Goal: Transaction & Acquisition: Purchase product/service

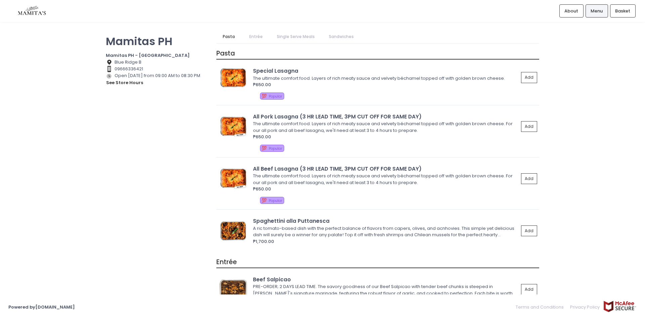
click at [259, 39] on link "Entrée" at bounding box center [256, 36] width 27 height 13
click at [626, 13] on span "Basket" at bounding box center [622, 11] width 15 height 7
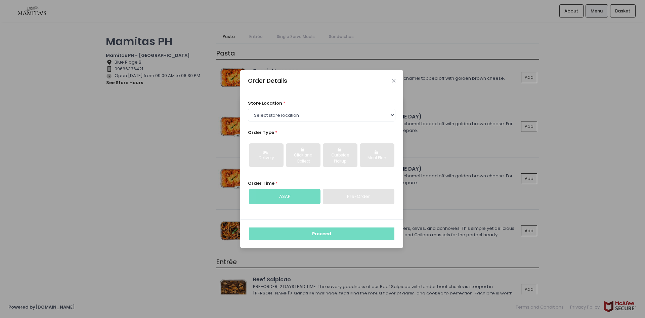
click at [391, 78] on div "Order Details" at bounding box center [321, 81] width 163 height 22
click at [392, 79] on icon "Close" at bounding box center [393, 80] width 3 height 5
